Goal: Contribute content: Add original content to the website for others to see

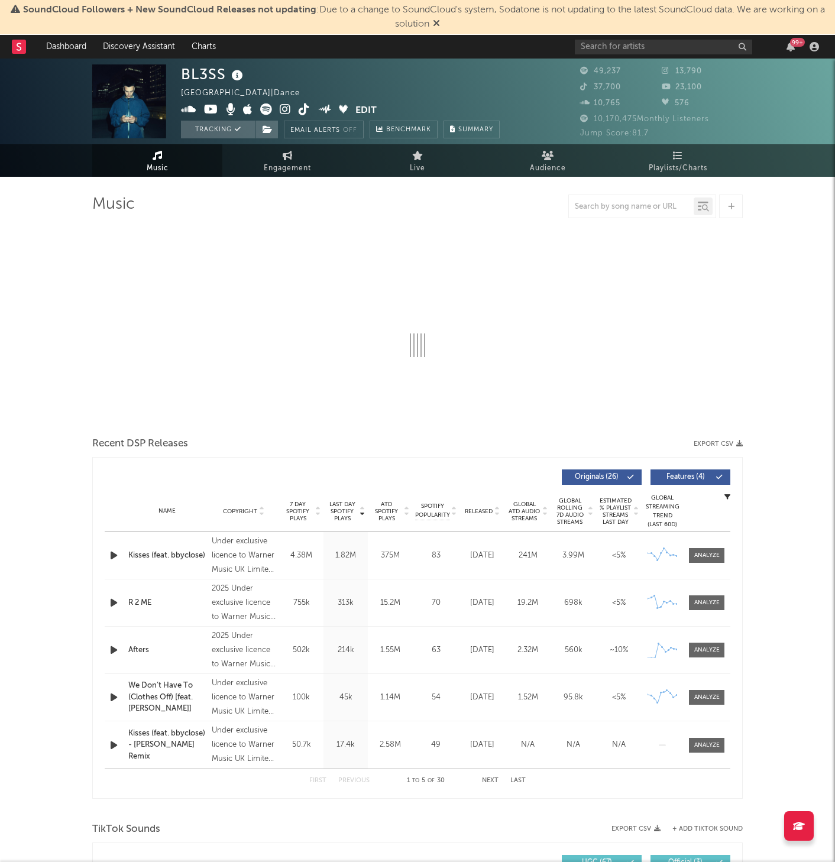
select select "6m"
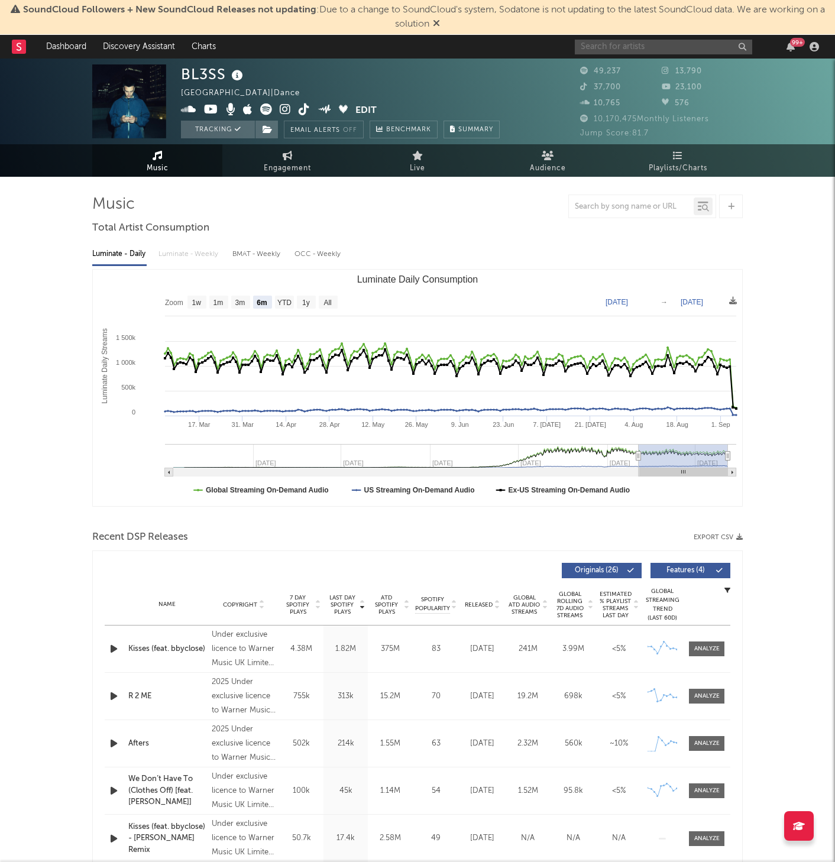
click at [633, 41] on input "text" at bounding box center [663, 47] width 177 height 15
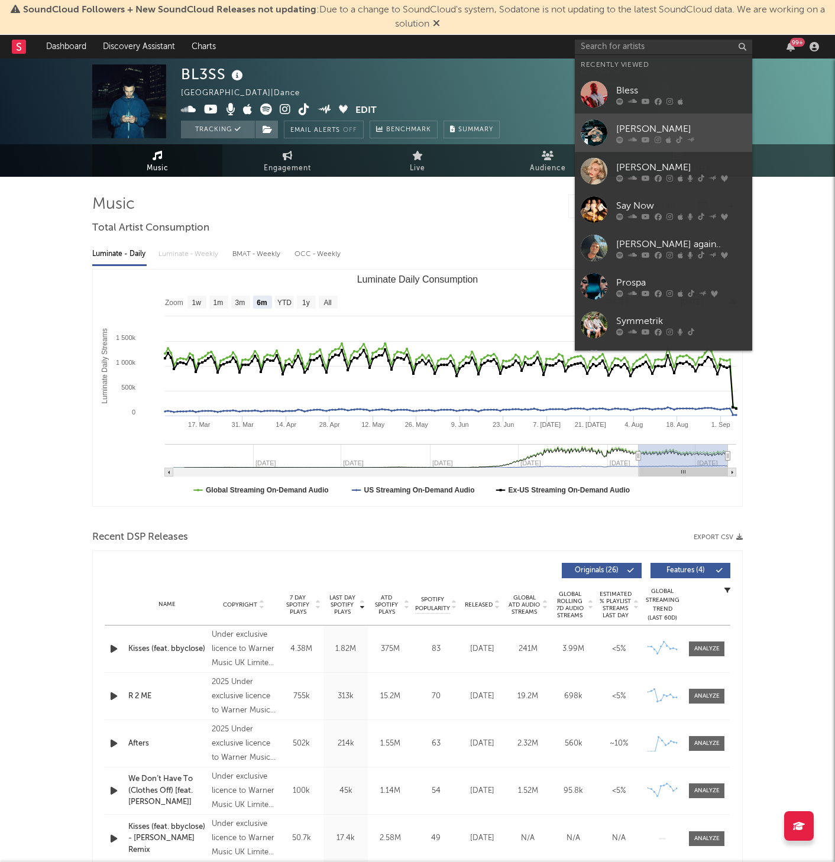
click at [653, 126] on div "[PERSON_NAME]" at bounding box center [681, 129] width 130 height 14
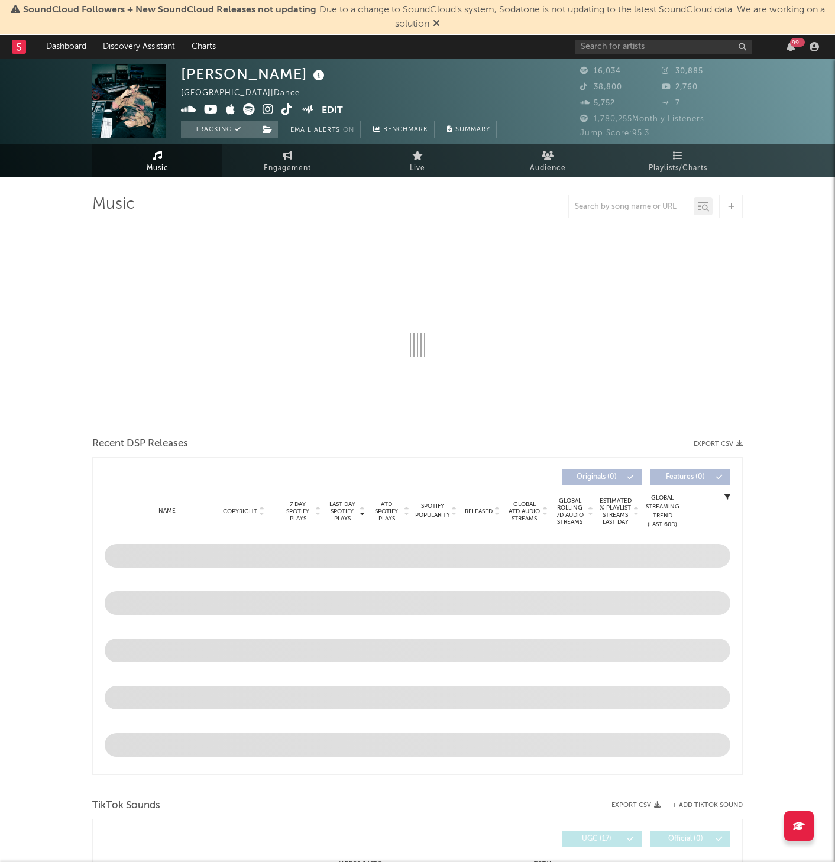
select select "6m"
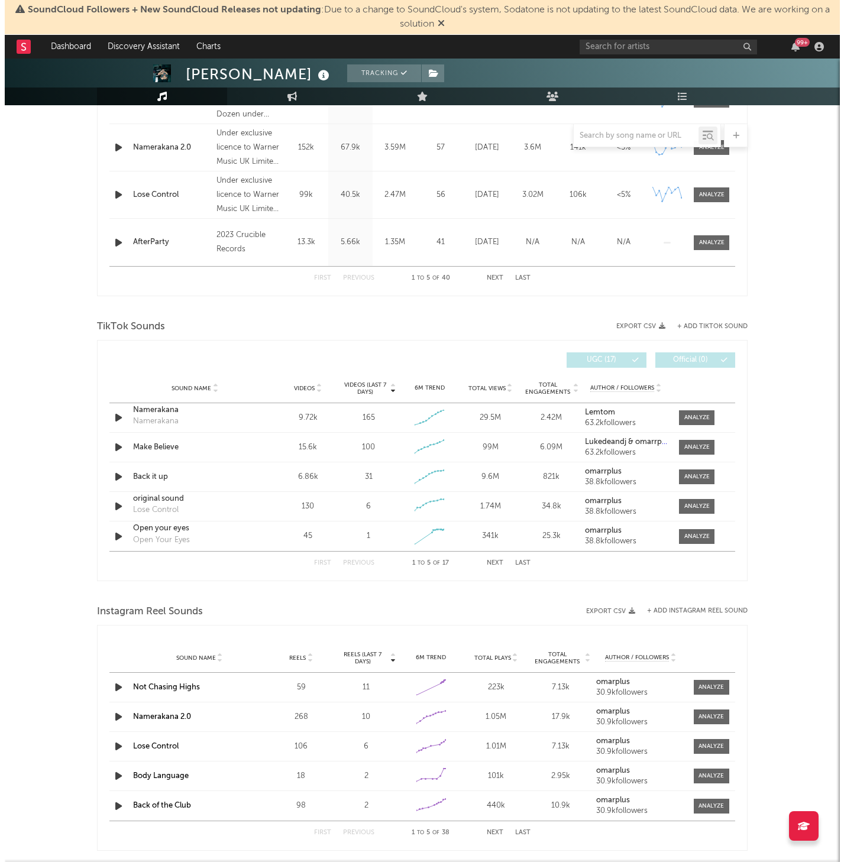
scroll to position [983, 0]
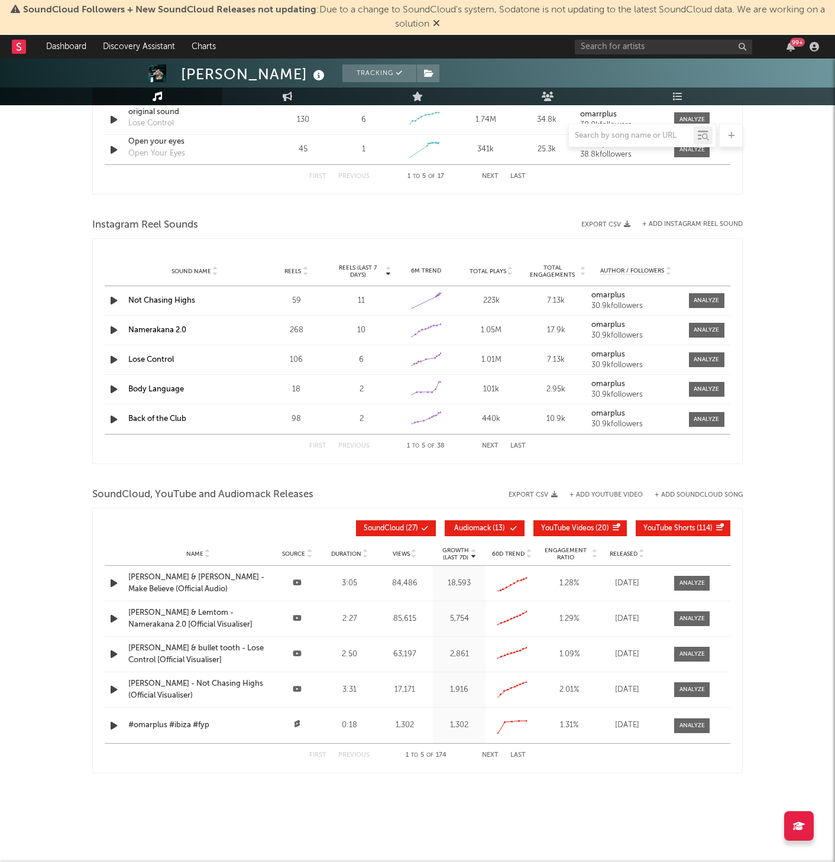
click at [468, 524] on button "Audiomack ( 13 )" at bounding box center [485, 528] width 80 height 16
click at [582, 524] on button "YouTube Videos ( 20 )" at bounding box center [579, 528] width 93 height 16
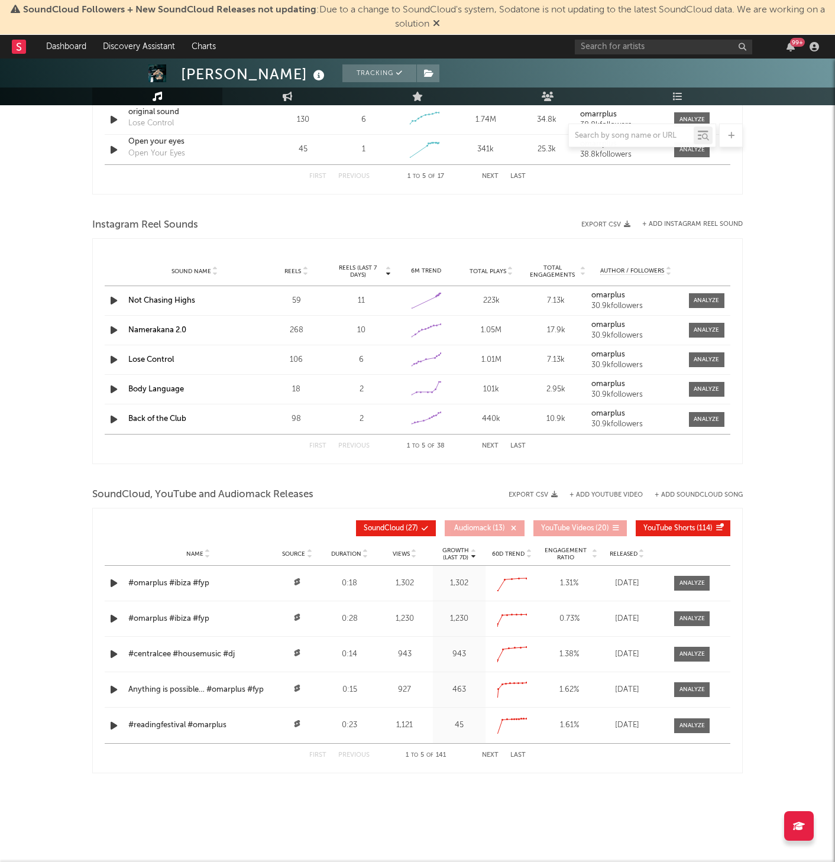
click at [678, 524] on button "YouTube Shorts ( 114 )" at bounding box center [683, 528] width 95 height 16
click at [627, 555] on span "Released" at bounding box center [624, 554] width 28 height 7
click at [632, 554] on span "Released" at bounding box center [624, 554] width 28 height 7
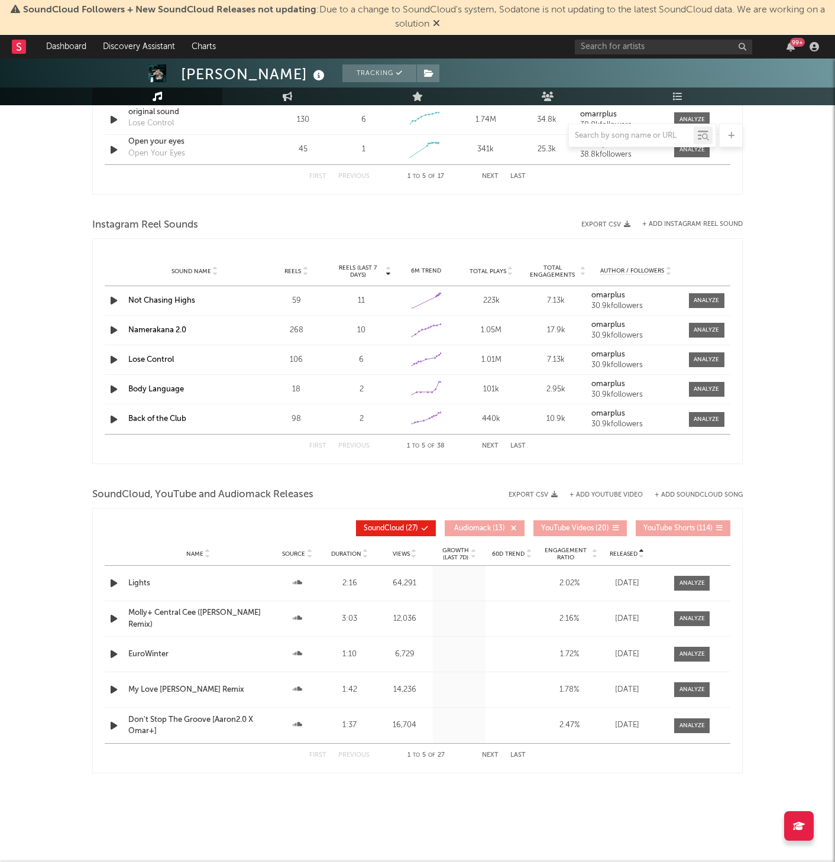
click at [632, 554] on span "Released" at bounding box center [624, 554] width 28 height 7
click at [706, 492] on button "+ Add SoundCloud Song" at bounding box center [699, 495] width 88 height 7
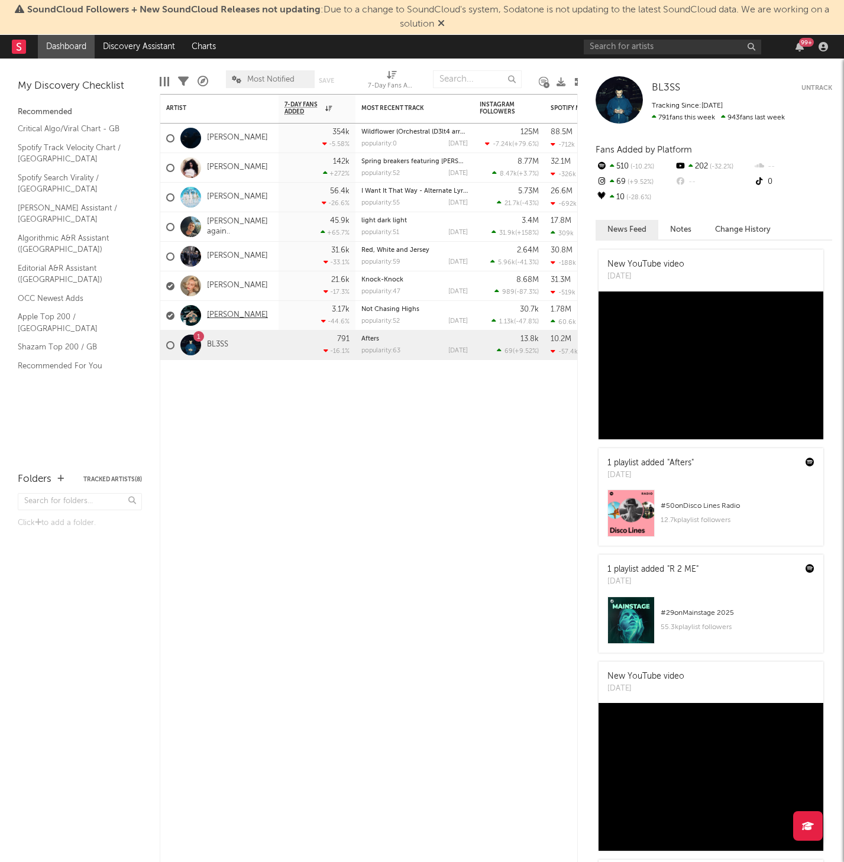
click at [225, 319] on link "[PERSON_NAME]" at bounding box center [237, 315] width 61 height 10
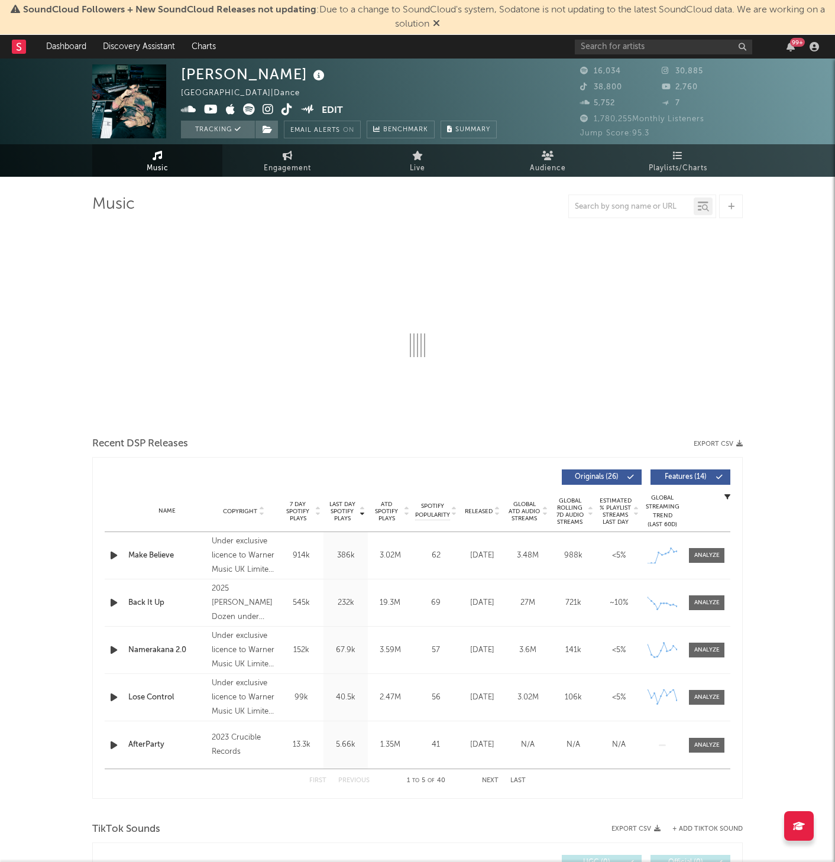
select select "6m"
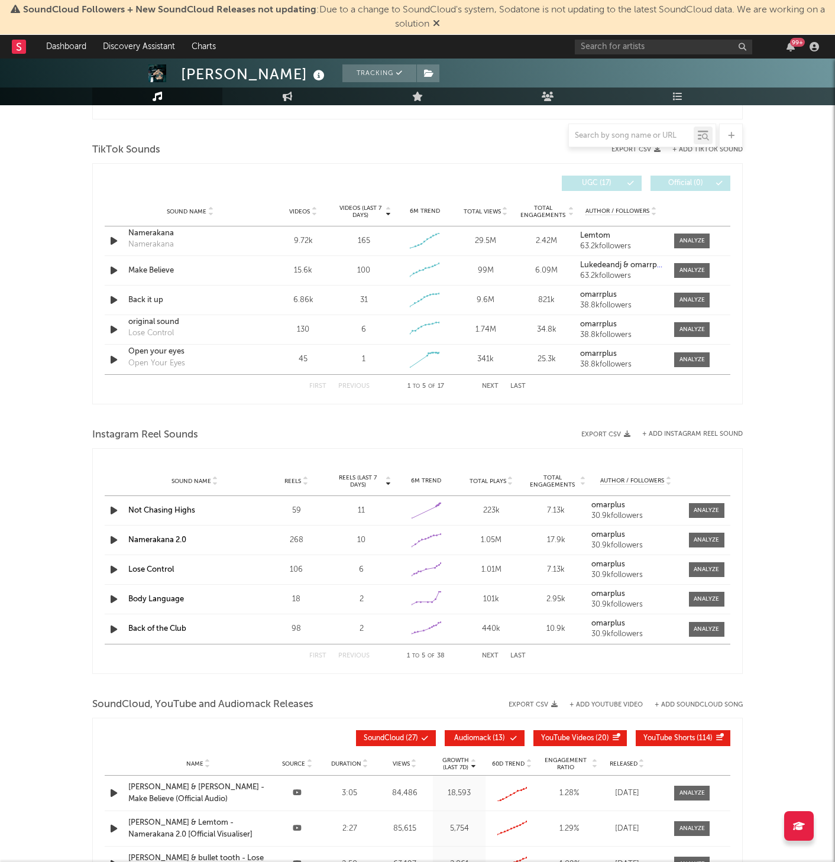
scroll to position [983, 0]
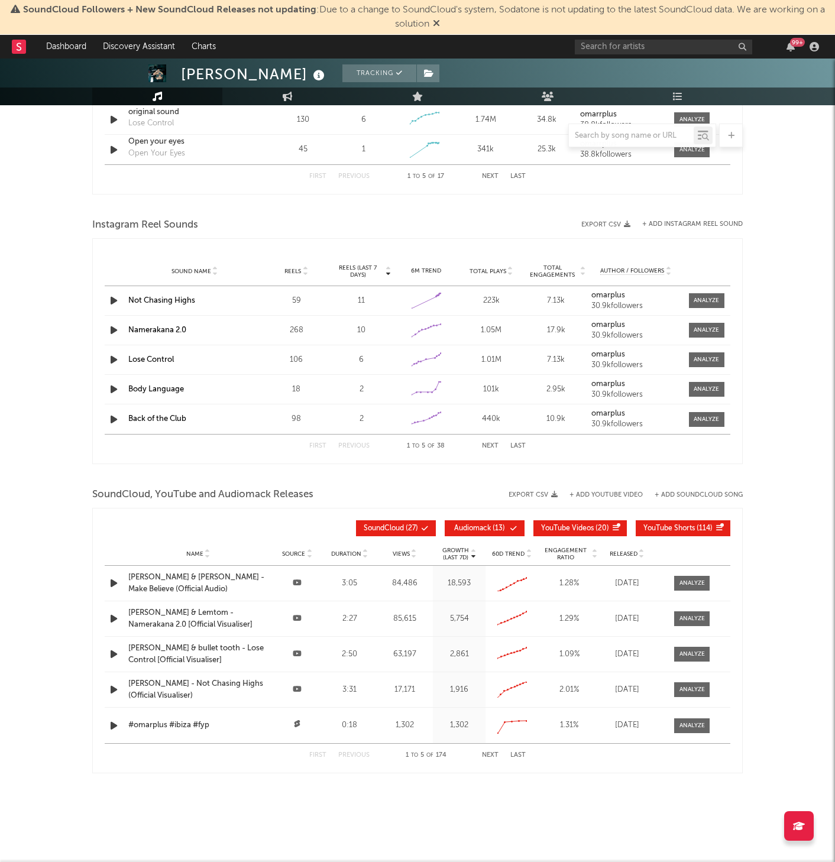
click at [703, 491] on div "Export CSV + Add YouTube Video + Add SoundCloud Song" at bounding box center [620, 494] width 246 height 7
click at [702, 495] on button "+ Add SoundCloud Song" at bounding box center [699, 495] width 88 height 7
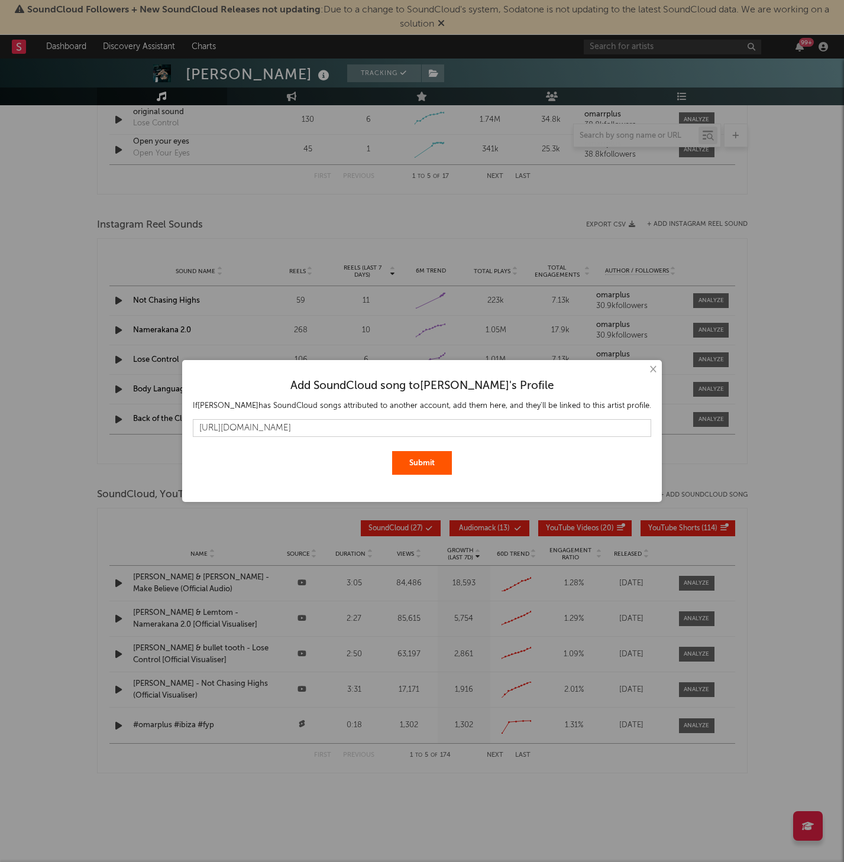
click at [419, 462] on button "Submit" at bounding box center [422, 463] width 60 height 24
click at [248, 425] on input "https://soundcloud.com/omarplus/make-believe" at bounding box center [422, 428] width 458 height 18
click at [434, 477] on button "Submit" at bounding box center [422, 475] width 60 height 24
click at [433, 425] on input "https://www.soundcloud.com/omarplus/make-believe" at bounding box center [422, 428] width 458 height 18
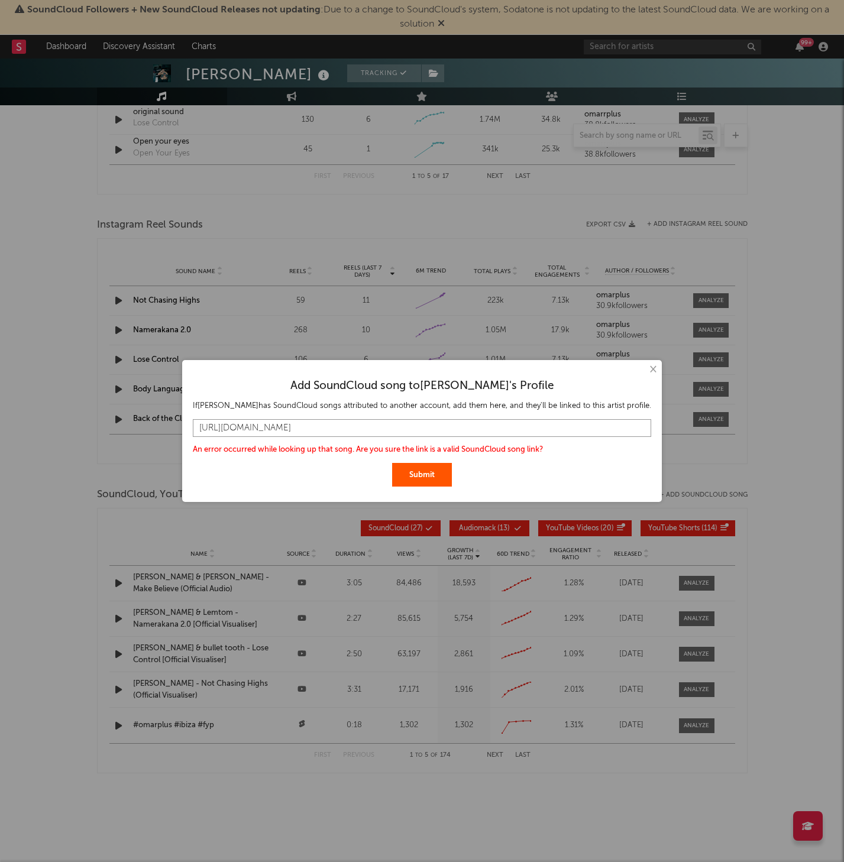
click at [433, 425] on input "https://www.soundcloud.com/omarplus/make-believe" at bounding box center [422, 428] width 458 height 18
paste input "on.soundcloud.com/q5QmMuLa8XhkdYJETk"
type input "https://on.soundcloud.com/q5QmMuLa8XhkdYJETk"
click at [417, 475] on button "Submit" at bounding box center [422, 475] width 60 height 24
click at [646, 370] on button "×" at bounding box center [652, 369] width 13 height 13
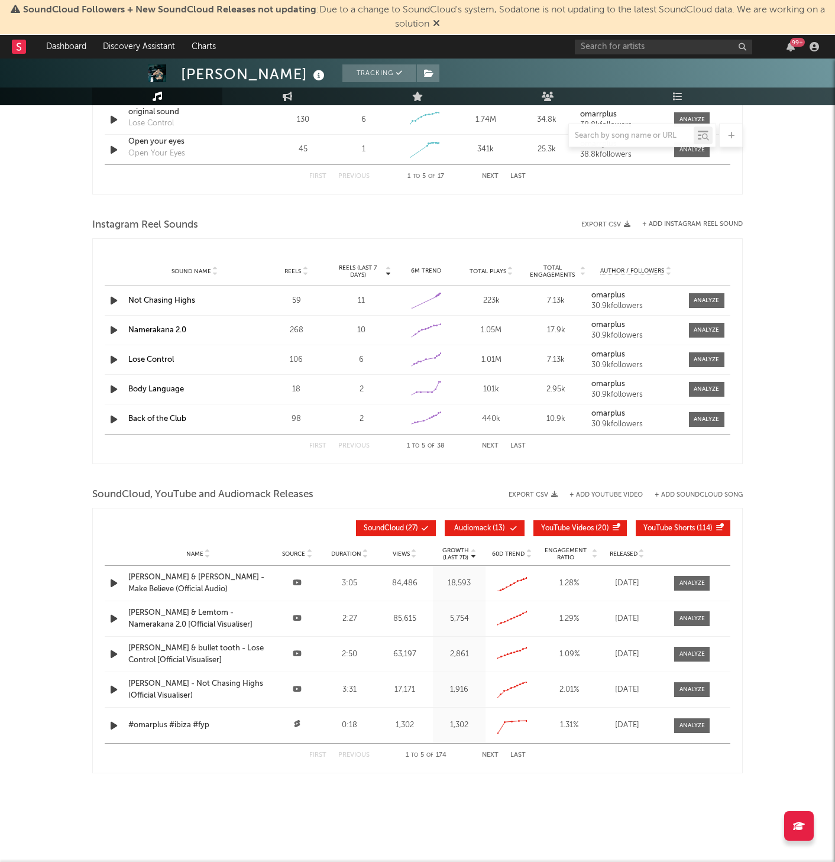
click at [802, 825] on icon at bounding box center [799, 825] width 12 height 9
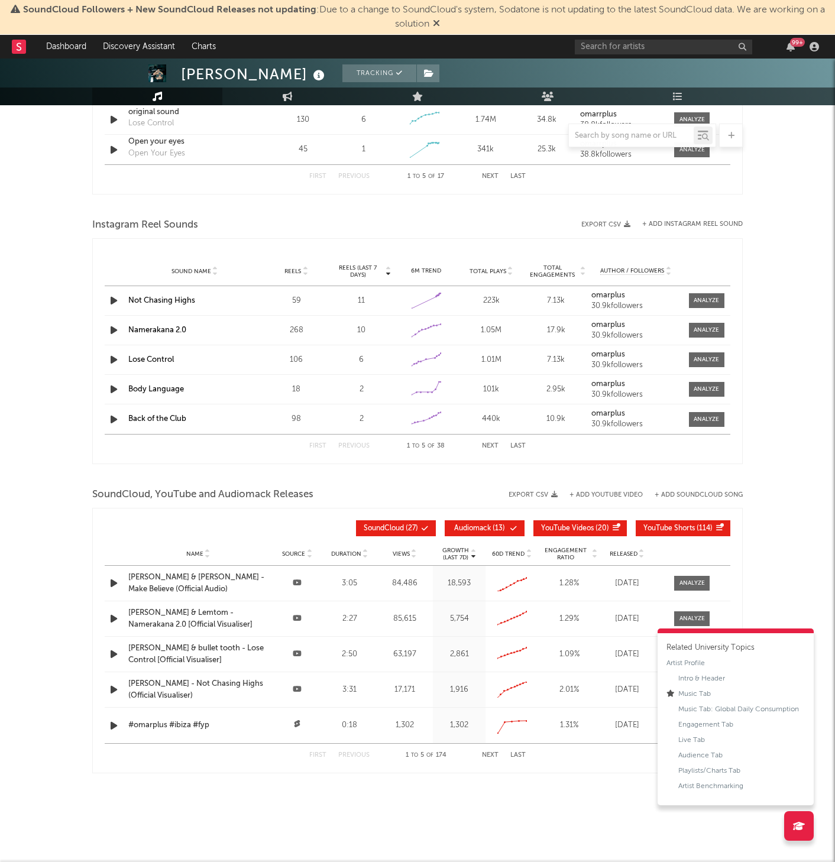
click at [635, 807] on div "Music Total Artist Consumption Luminate - Daily Luminate - Weekly BMAT - Weekly…" at bounding box center [417, 10] width 651 height 1633
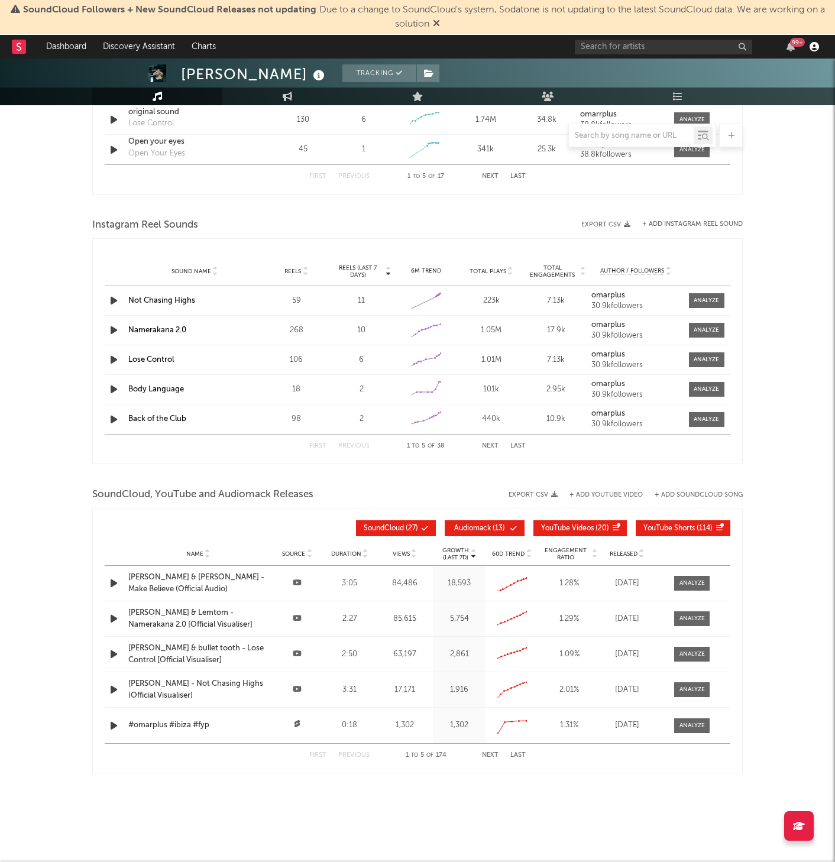
click at [812, 44] on icon "button" at bounding box center [814, 46] width 9 height 9
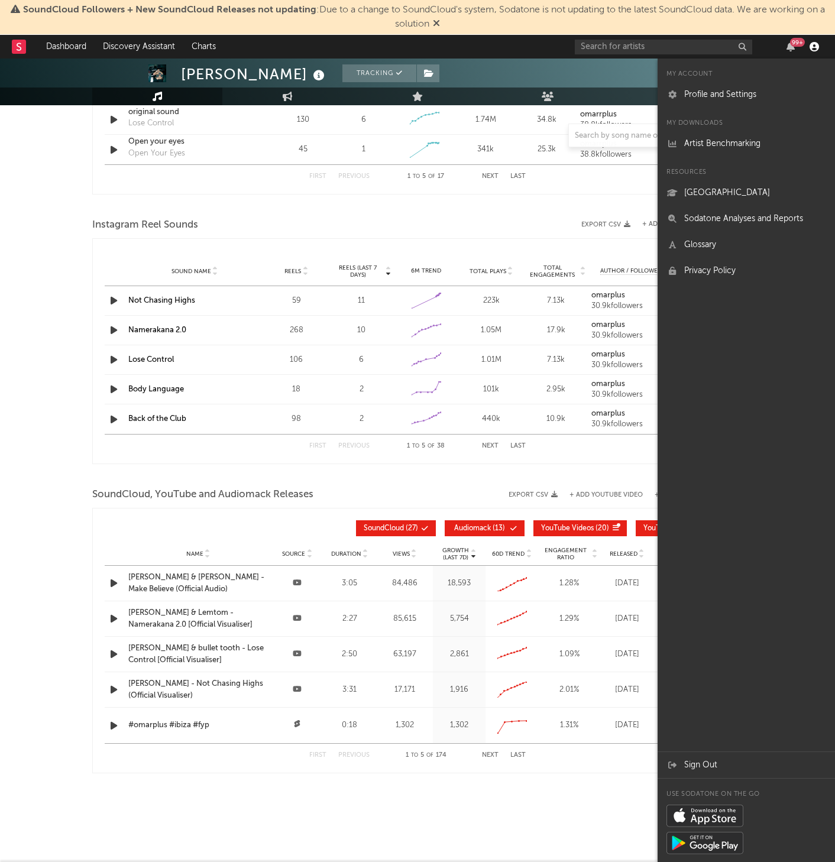
click at [812, 44] on icon "button" at bounding box center [814, 46] width 9 height 9
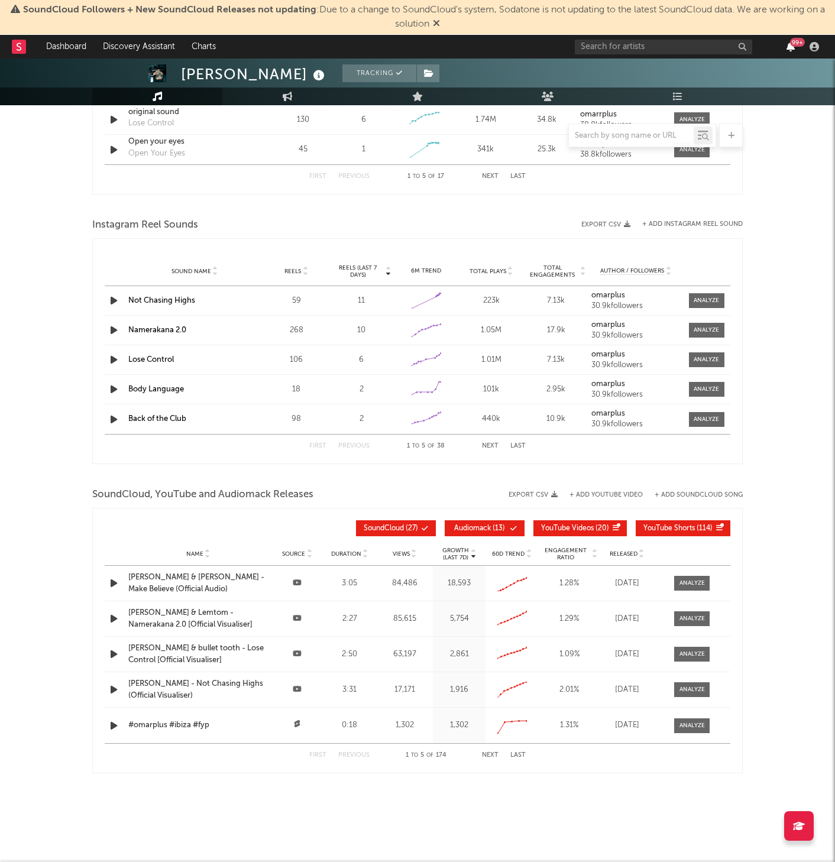
click at [788, 44] on icon "button" at bounding box center [791, 46] width 8 height 9
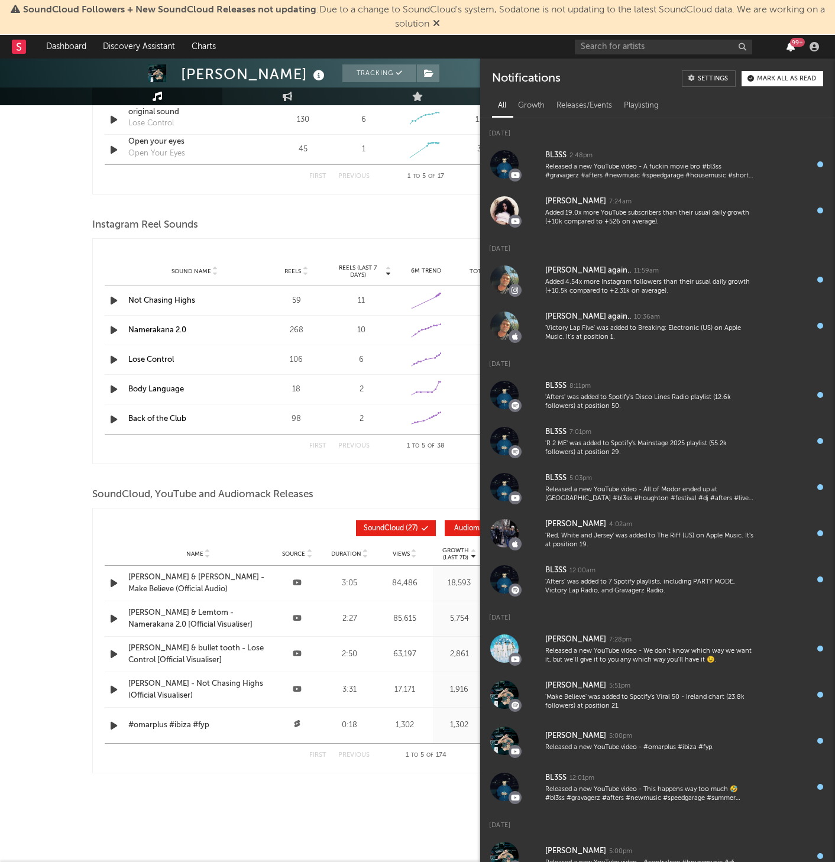
click at [788, 44] on icon "button" at bounding box center [791, 46] width 8 height 9
